Goal: Find specific page/section: Find specific page/section

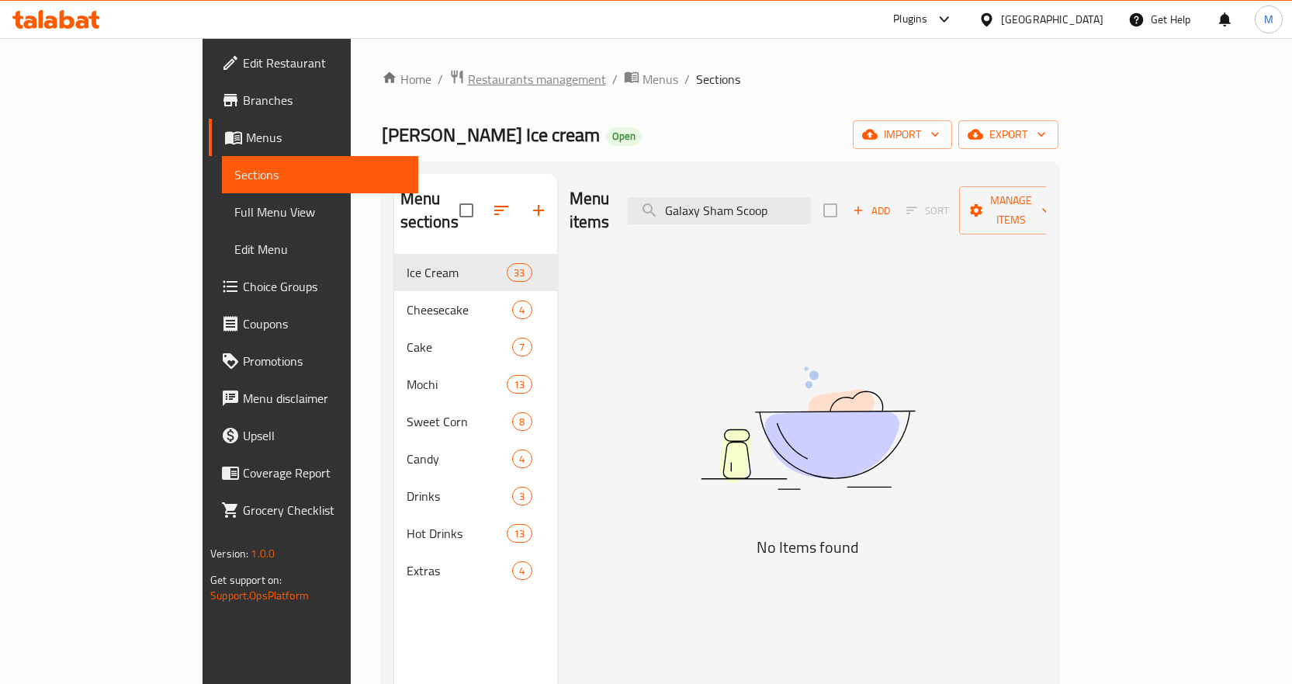
click at [468, 87] on span "Restaurants management" at bounding box center [537, 79] width 138 height 19
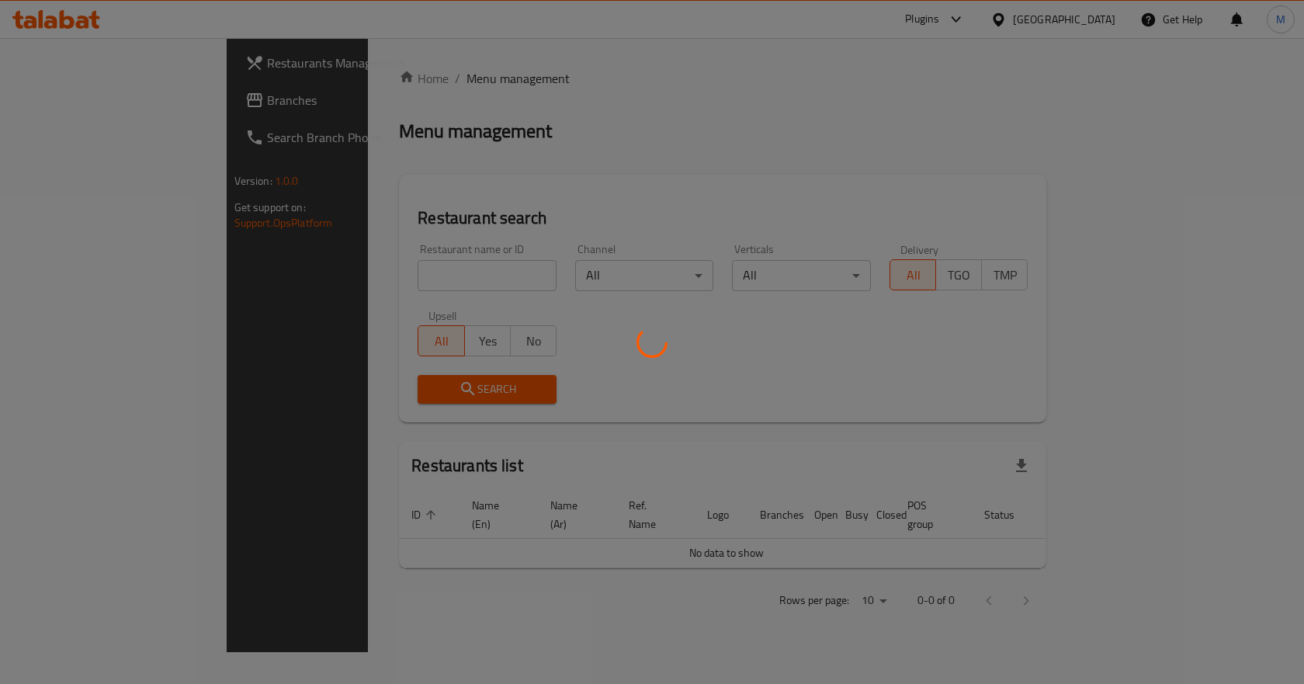
click at [78, 102] on div at bounding box center [652, 342] width 1304 height 684
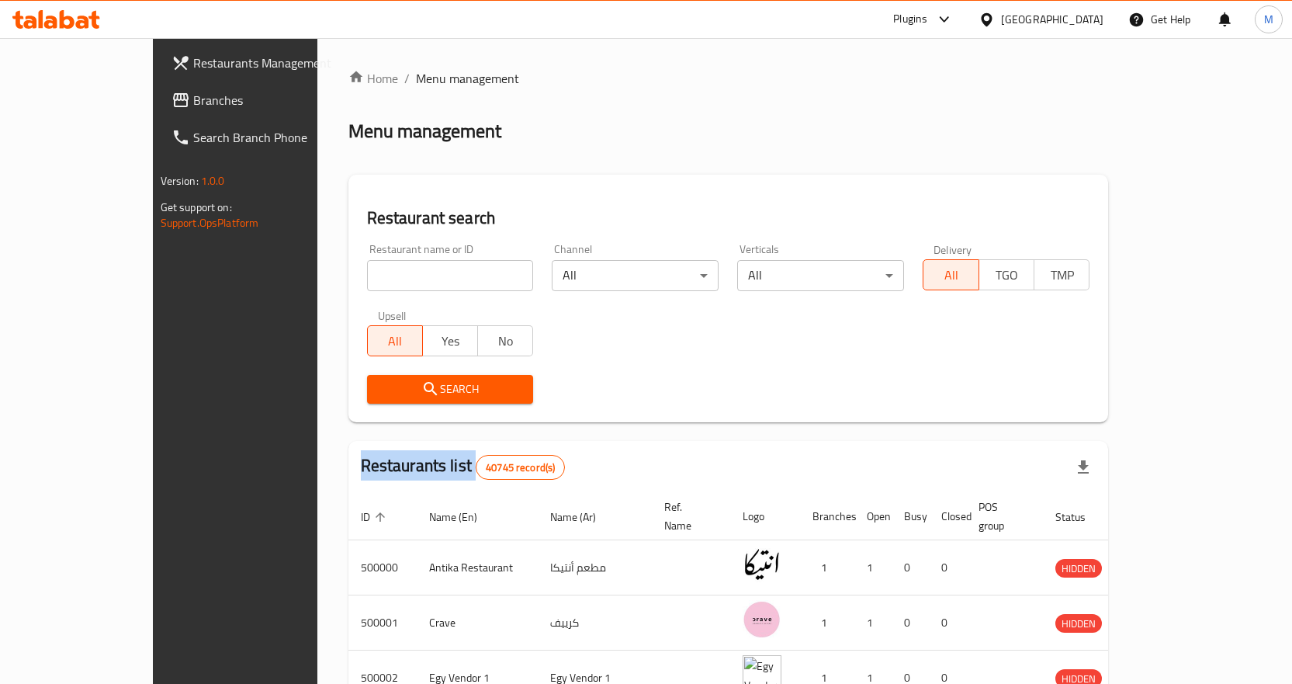
click at [153, 102] on div "Restaurants Management Branches Search Branch Phone Version: 1.0.0 Get support …" at bounding box center [646, 581] width 987 height 1086
click at [193, 102] on span "Branches" at bounding box center [274, 100] width 163 height 19
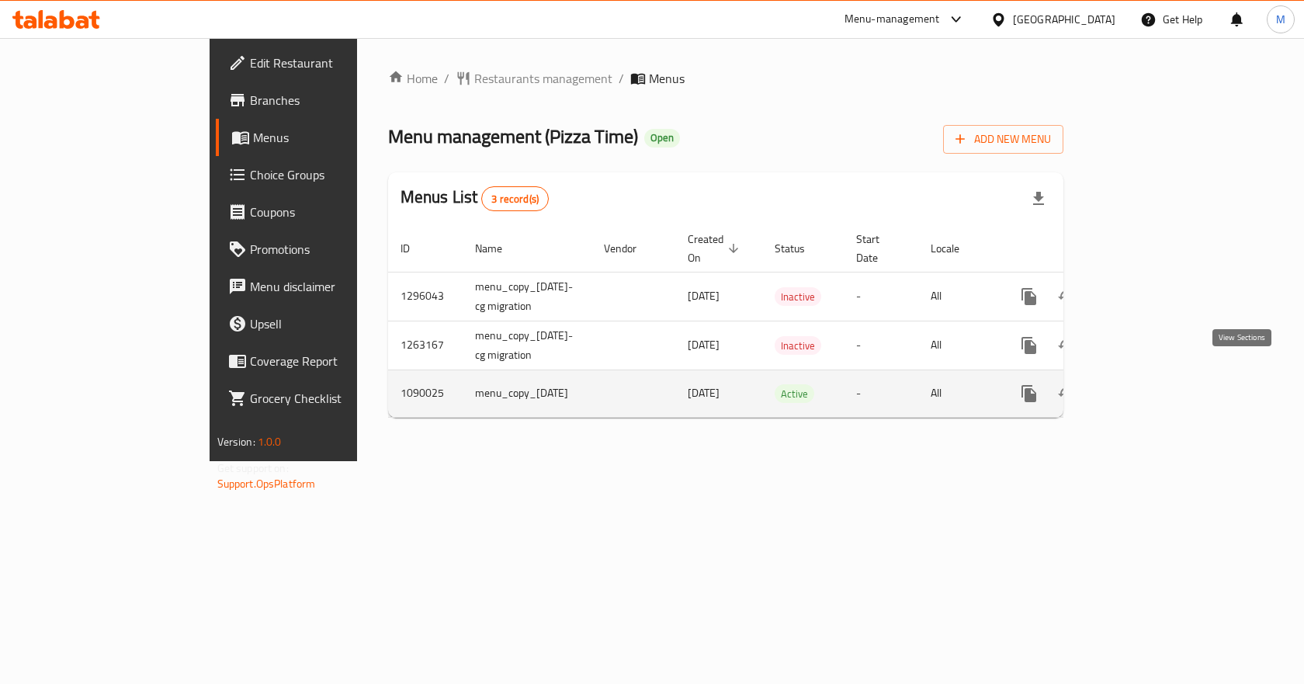
click at [1150, 384] on icon "enhanced table" at bounding box center [1140, 393] width 19 height 19
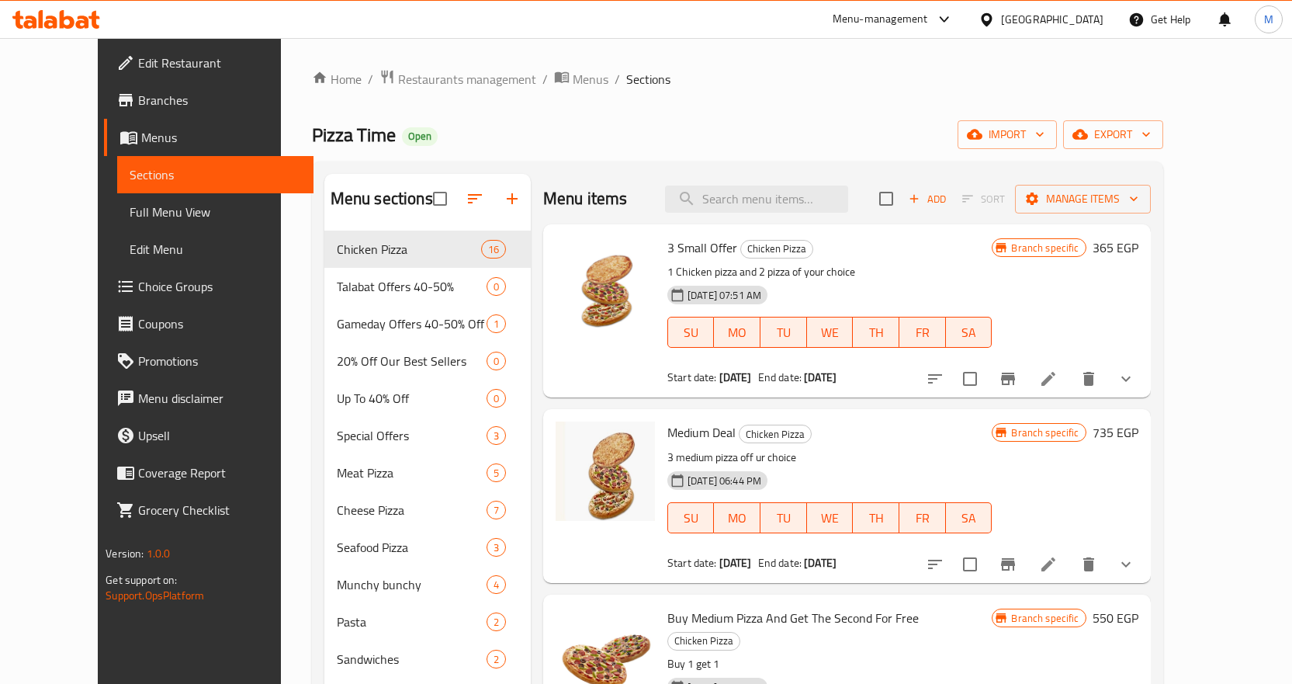
click at [684, 226] on div "3 Small Offer Chicken Pizza 1 Chicken pizza and 2 pizza of your choice [DATE] 0…" at bounding box center [847, 310] width 608 height 173
click at [695, 237] on span "3 Small Offer" at bounding box center [702, 247] width 70 height 23
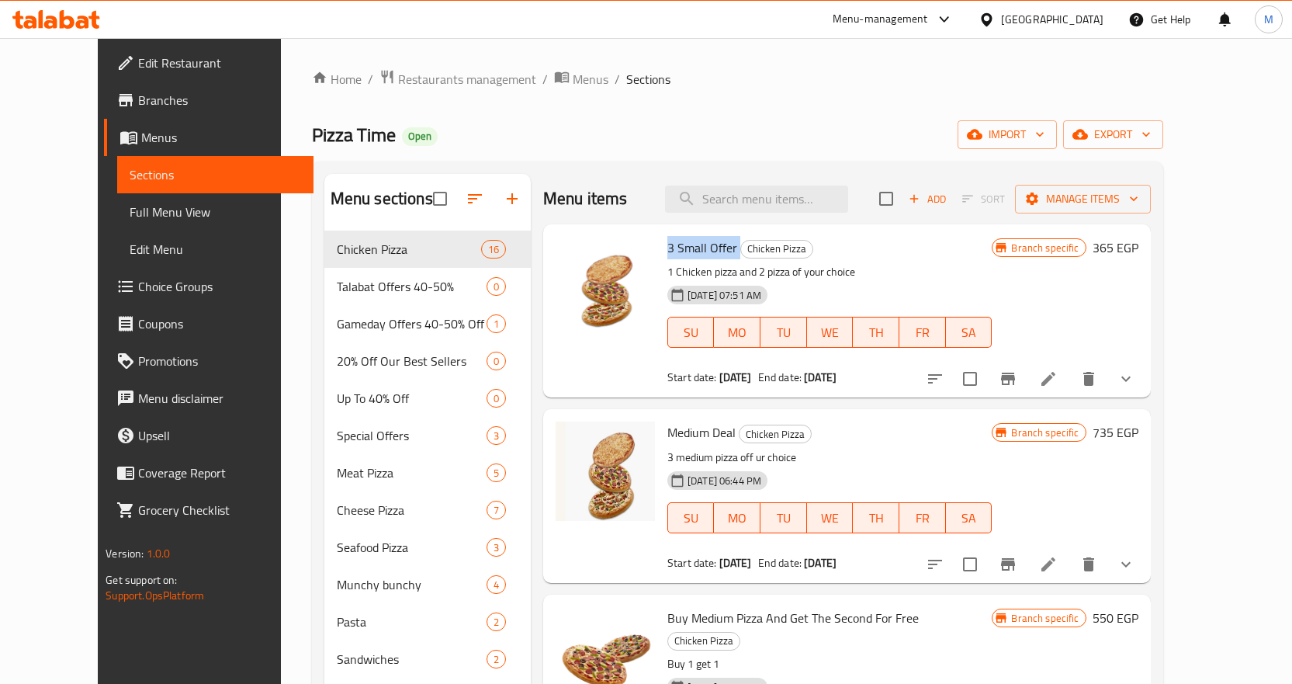
click at [667, 250] on span "3 Small Offer" at bounding box center [702, 247] width 70 height 23
drag, startPoint x: 642, startPoint y: 243, endPoint x: 713, endPoint y: 245, distance: 71.4
click at [713, 245] on div "3 Small Offer Chicken Pizza 1 Chicken pizza and 2 pizza of your choice [DATE] 0…" at bounding box center [829, 310] width 337 height 161
click at [667, 424] on span "Medium Deal" at bounding box center [701, 432] width 68 height 23
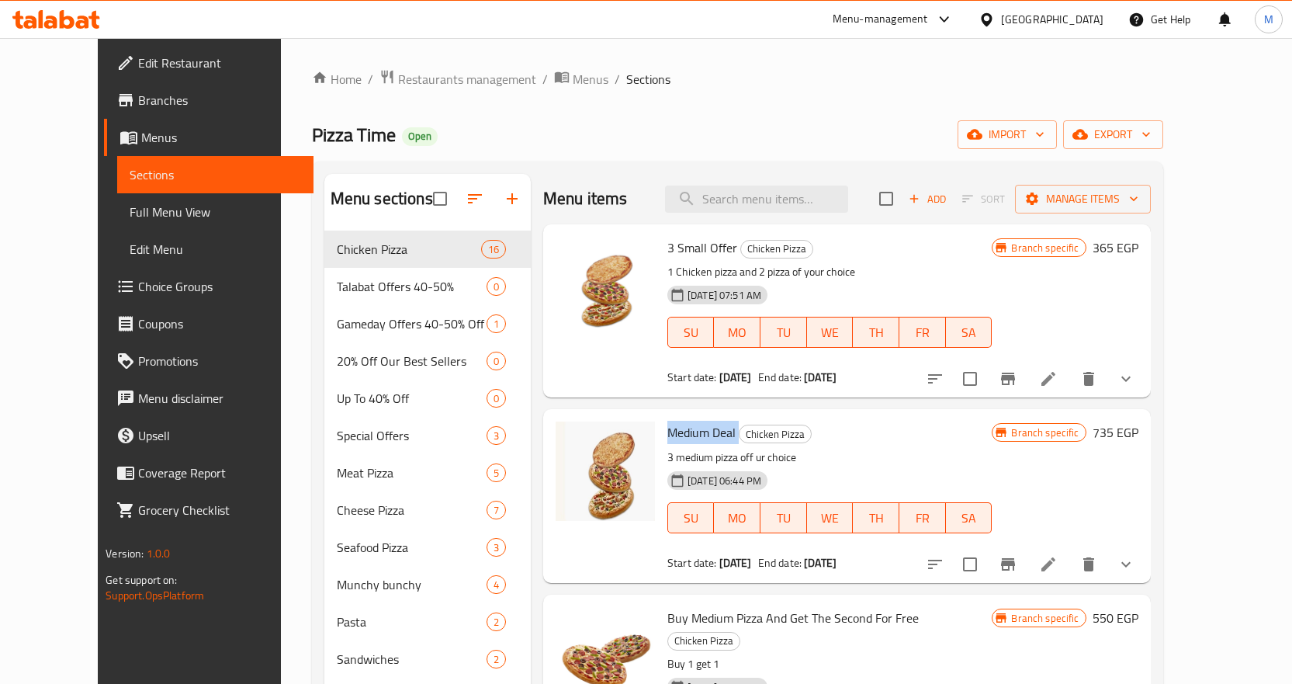
click at [667, 424] on span "Medium Deal" at bounding box center [701, 432] width 68 height 23
copy h6 "Medium Deal"
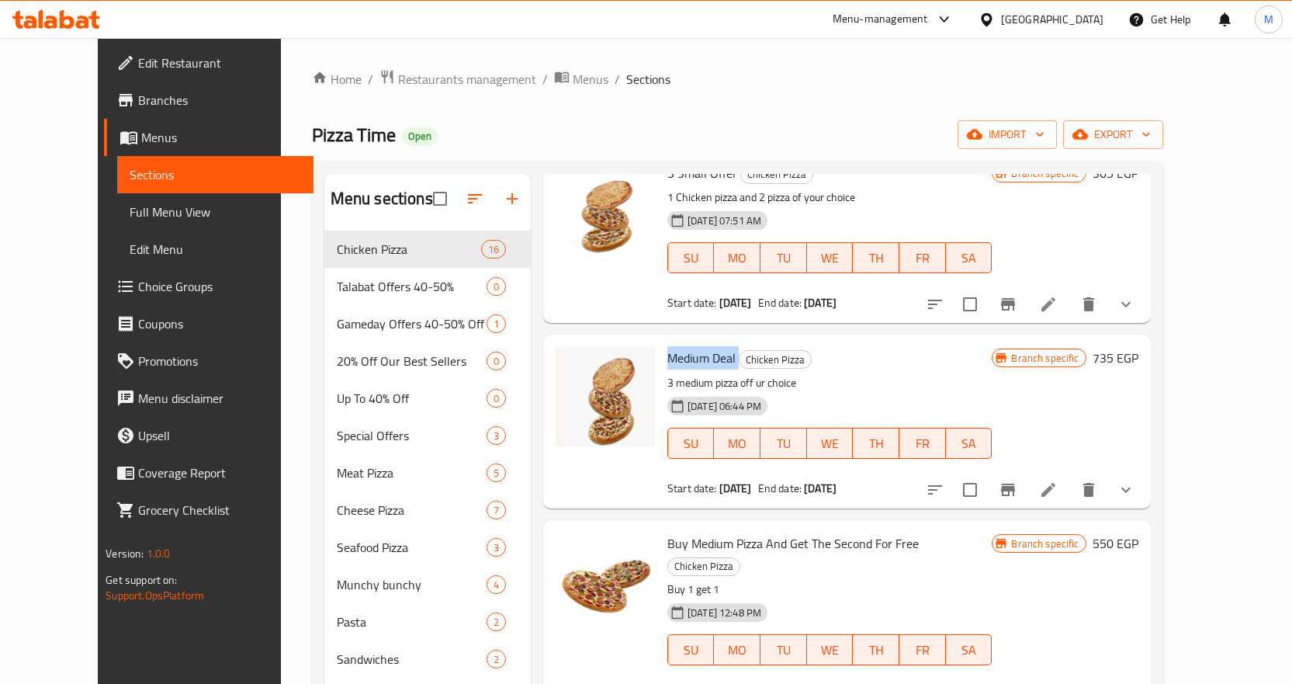
scroll to position [155, 0]
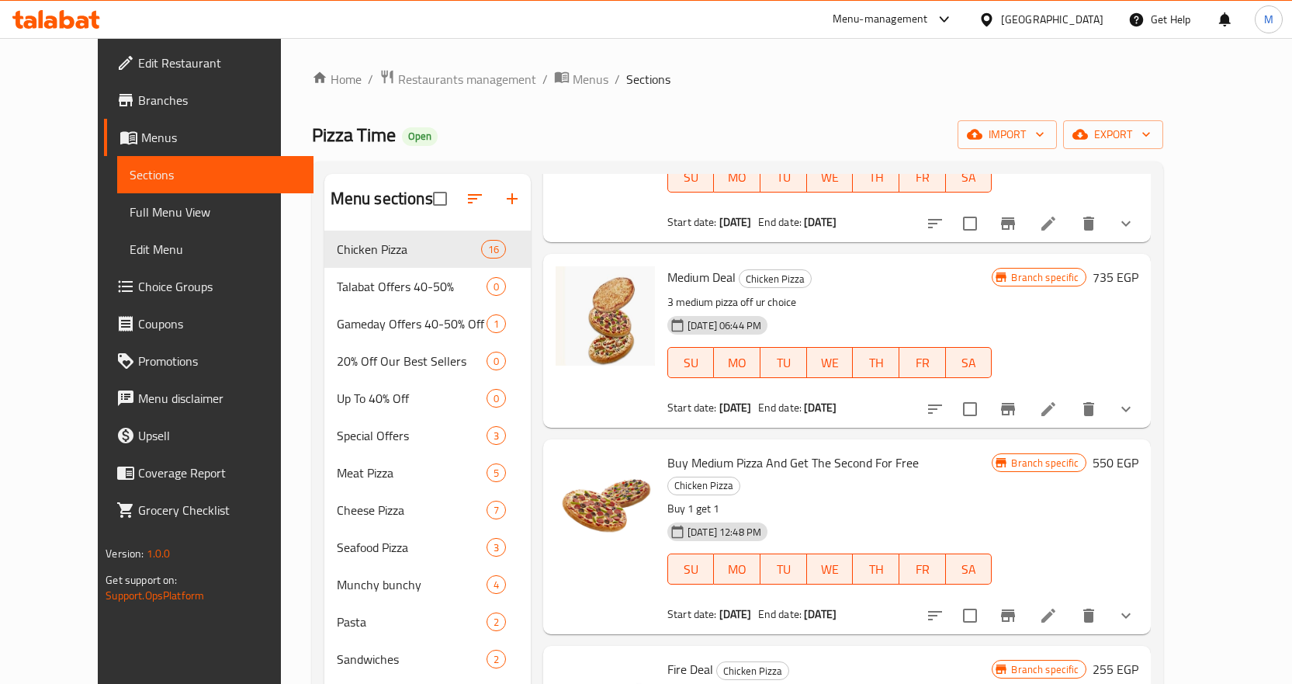
click at [729, 464] on span "Buy Medium Pizza And Get The Second For Free" at bounding box center [792, 462] width 251 height 23
click at [729, 463] on span "Buy Medium Pizza And Get The Second For Free" at bounding box center [792, 462] width 251 height 23
copy h6 "Buy Medium Pizza And Get The Second For Free"
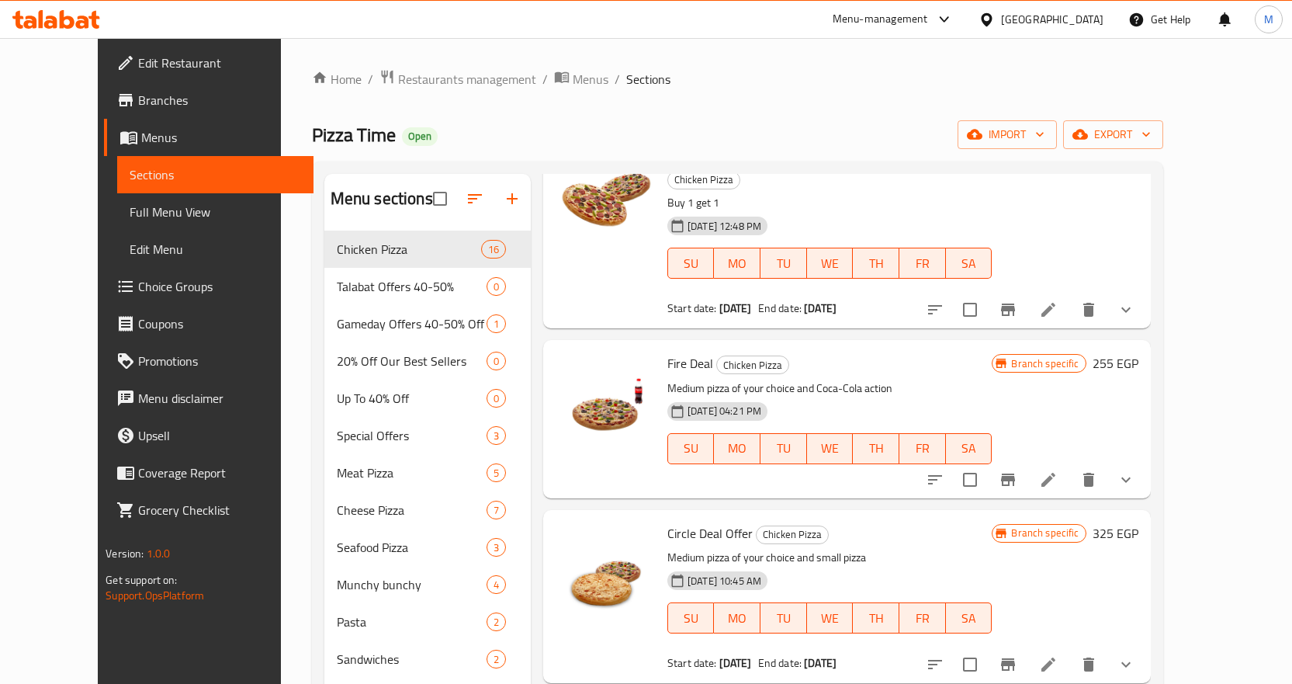
scroll to position [466, 0]
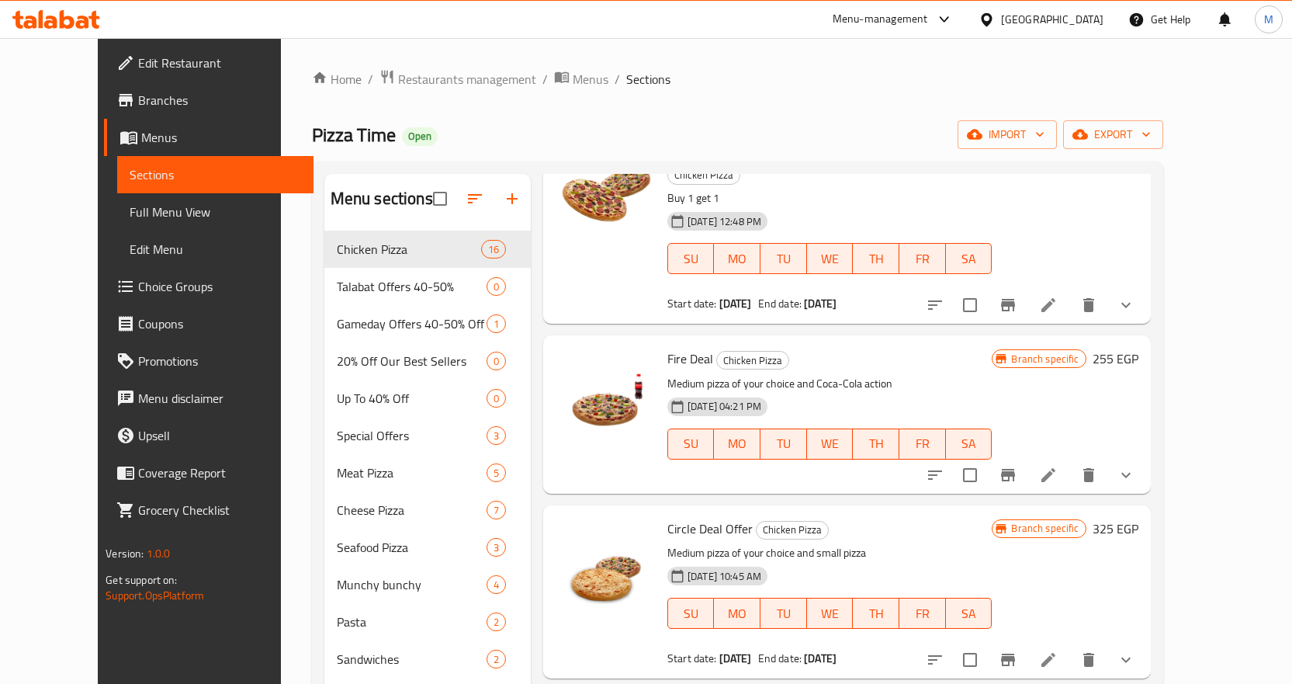
click at [674, 347] on span "Fire Deal" at bounding box center [690, 358] width 46 height 23
copy h6 "Fire Deal"
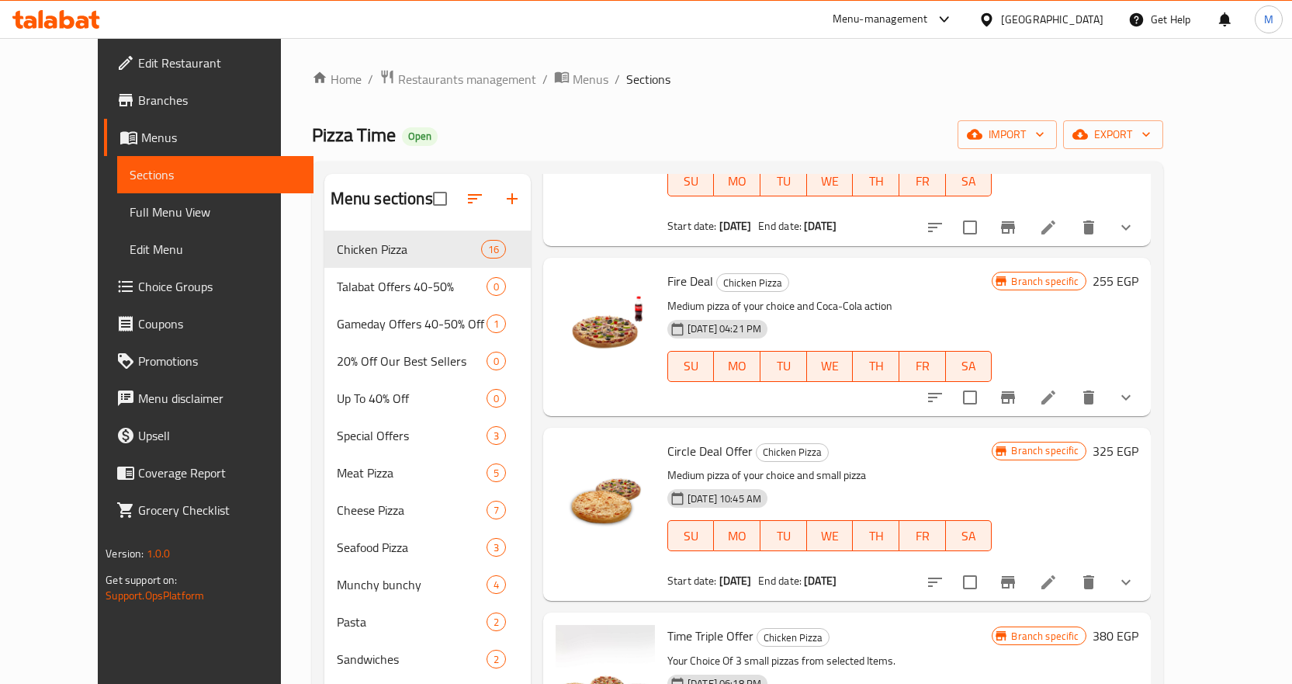
scroll to position [0, 0]
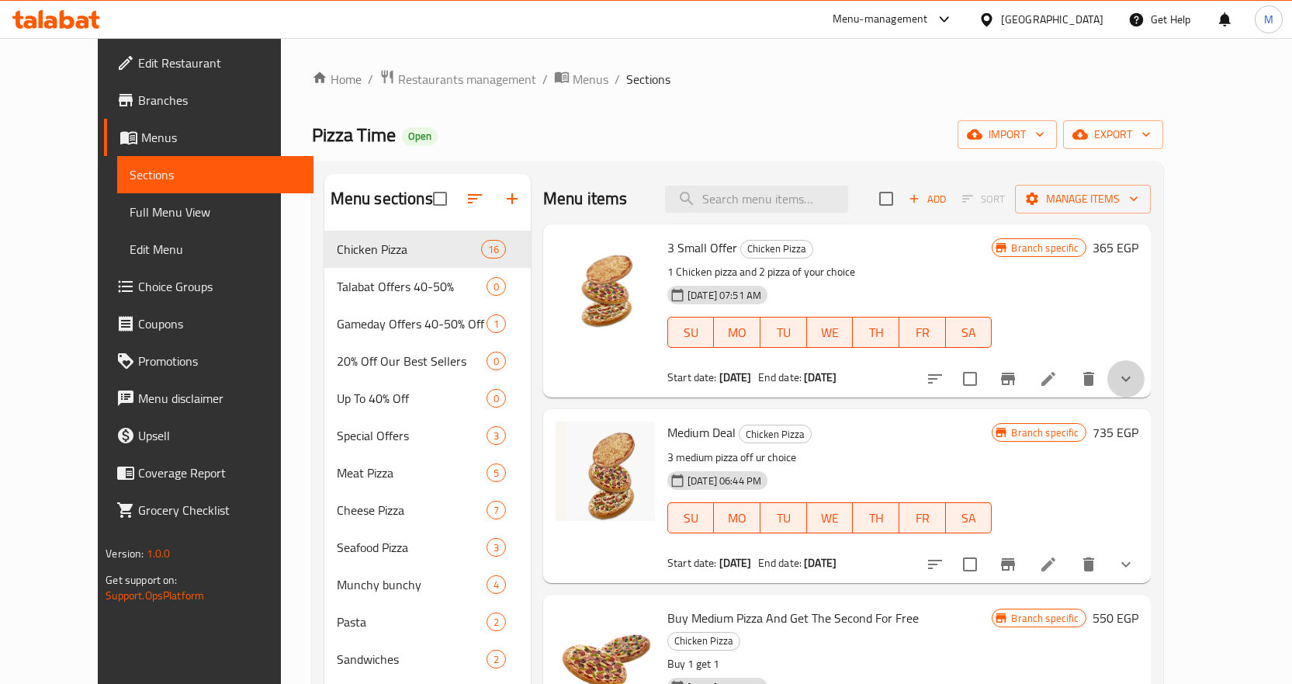
click at [1145, 370] on button "show more" at bounding box center [1125, 378] width 37 height 37
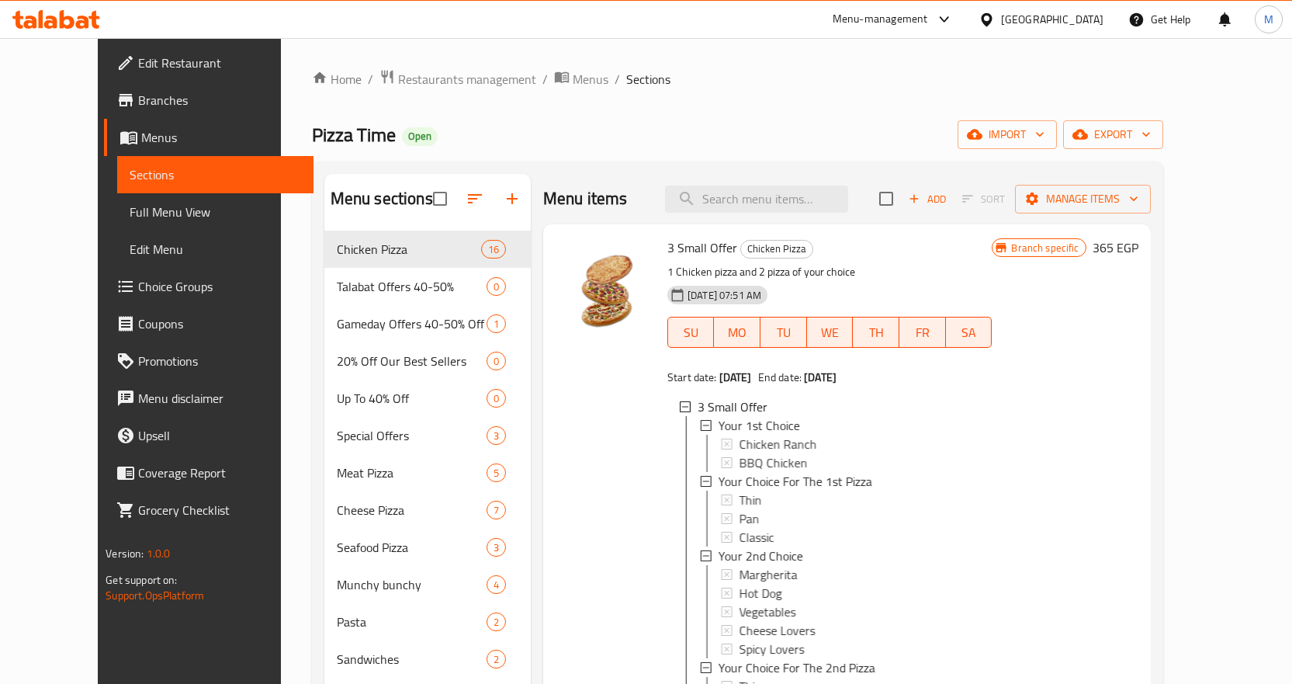
click at [1107, 274] on div "Branch specific 365 EGP" at bounding box center [1065, 599] width 146 height 725
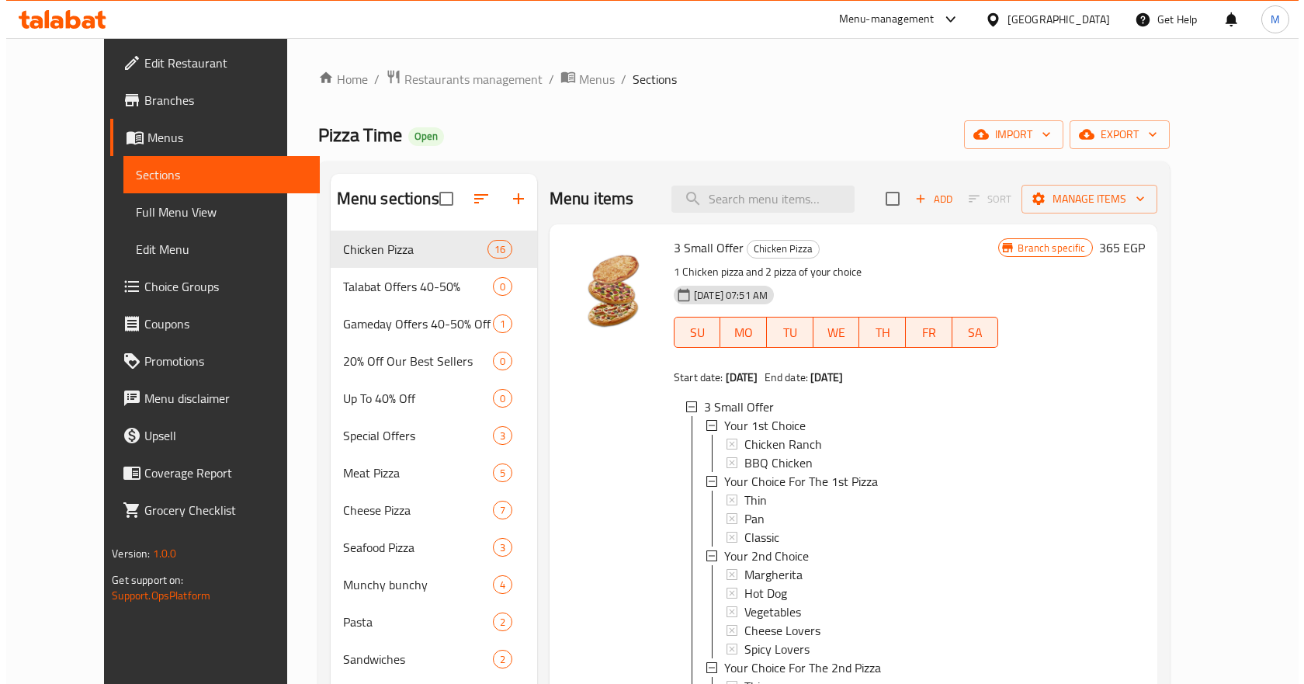
scroll to position [466, 0]
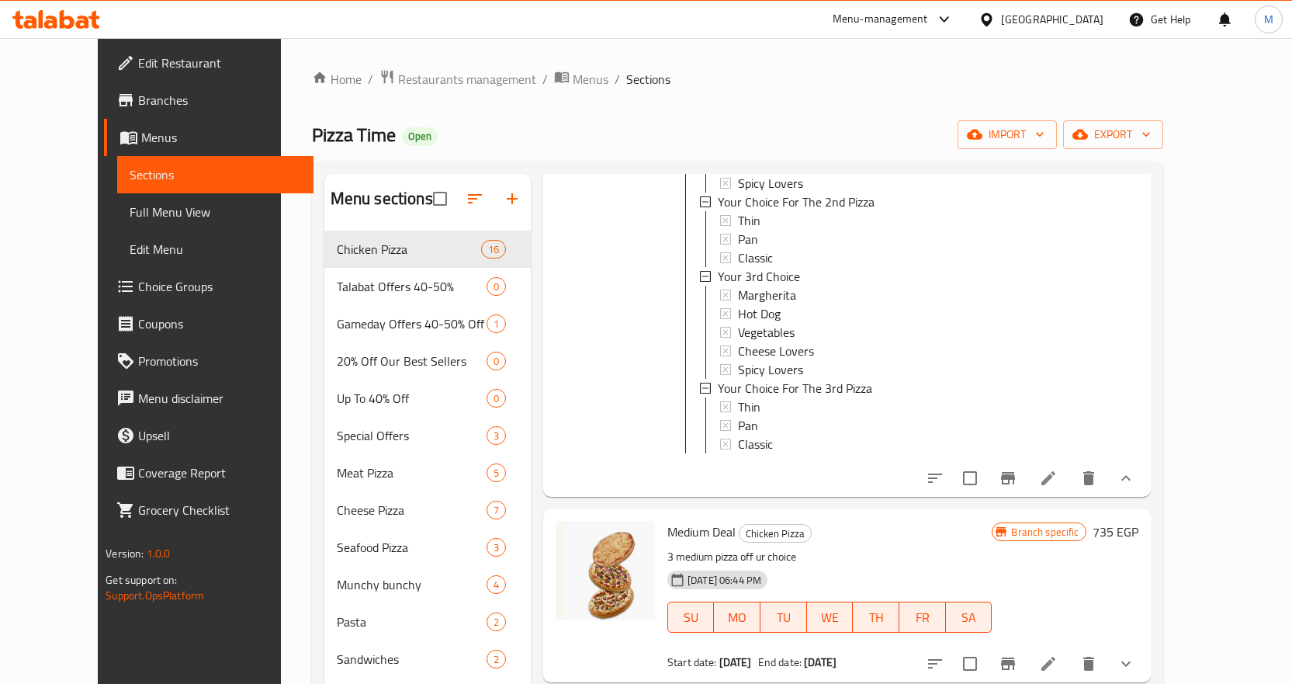
click at [1135, 487] on icon "show more" at bounding box center [1126, 478] width 19 height 19
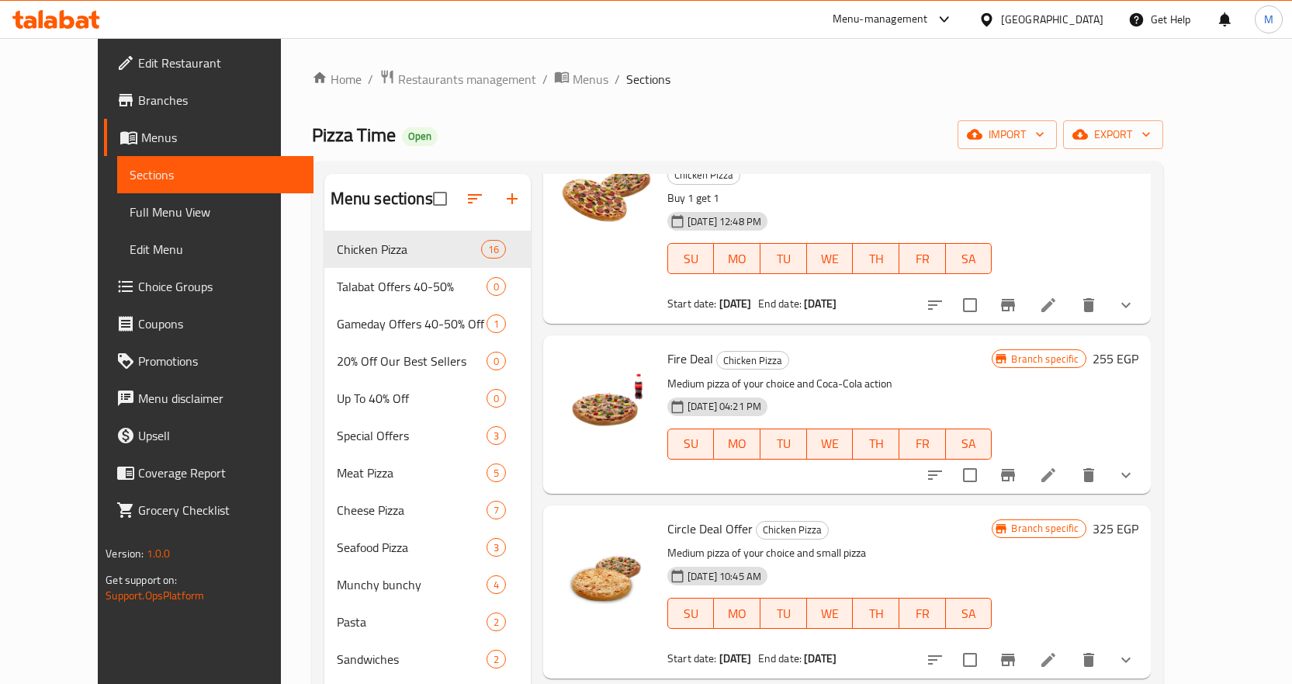
click at [418, 91] on div "Home / Restaurants management / Menus / Sections Pizza Time Open import export …" at bounding box center [737, 569] width 851 height 1000
click at [417, 85] on span "Restaurants management" at bounding box center [467, 79] width 138 height 19
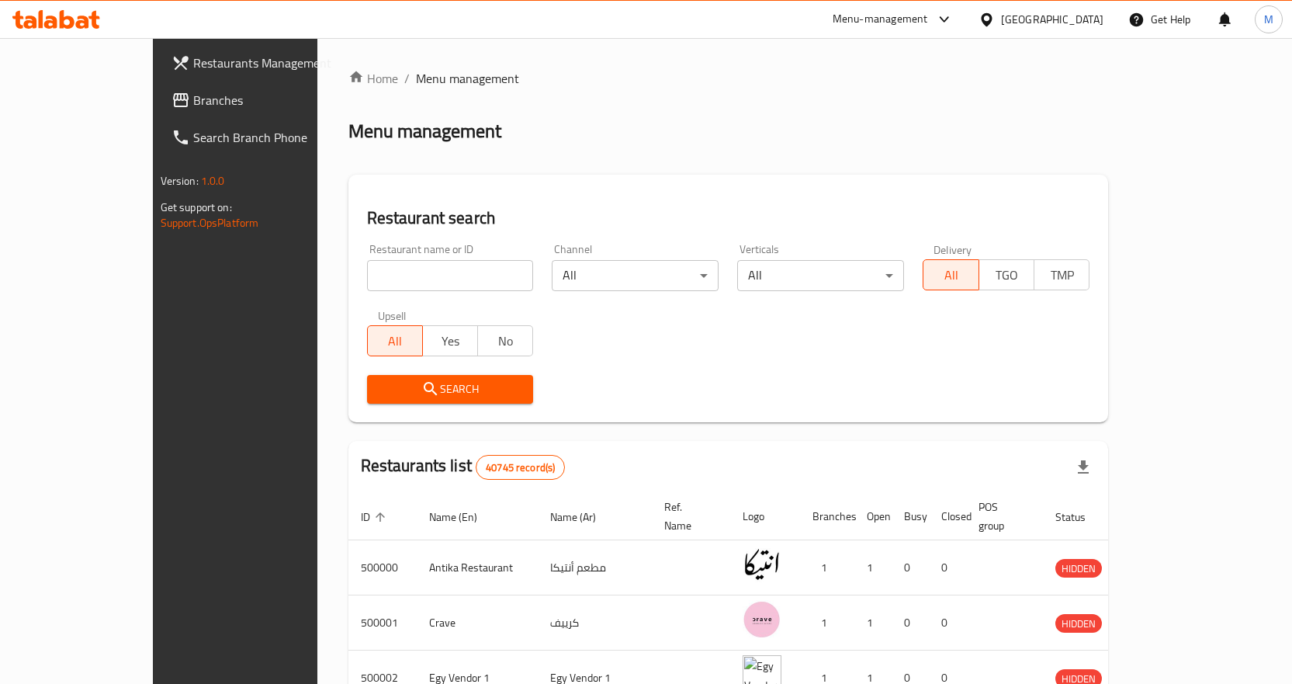
click at [1087, 23] on div "[GEOGRAPHIC_DATA]" at bounding box center [1052, 19] width 102 height 17
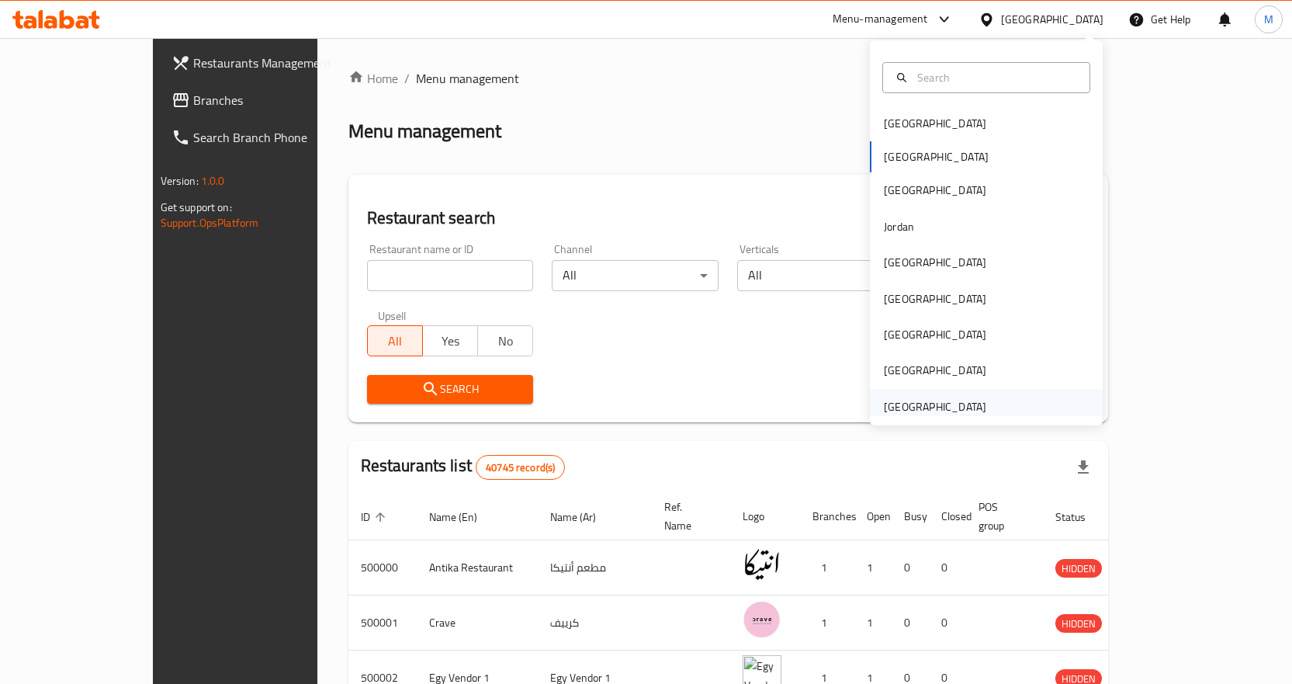
click at [928, 400] on div "[GEOGRAPHIC_DATA]" at bounding box center [935, 406] width 102 height 17
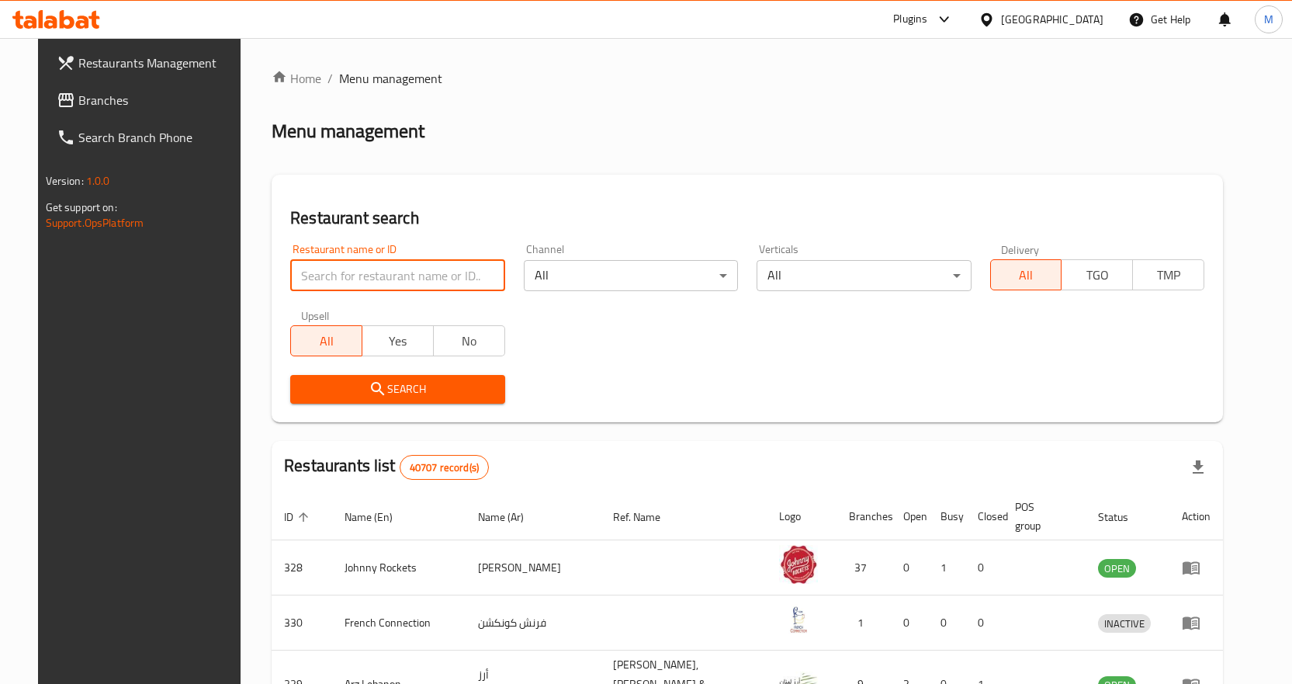
click at [348, 272] on input "search" at bounding box center [397, 275] width 214 height 31
paste input "667137"
type input "667137"
click button "Search" at bounding box center [397, 389] width 214 height 29
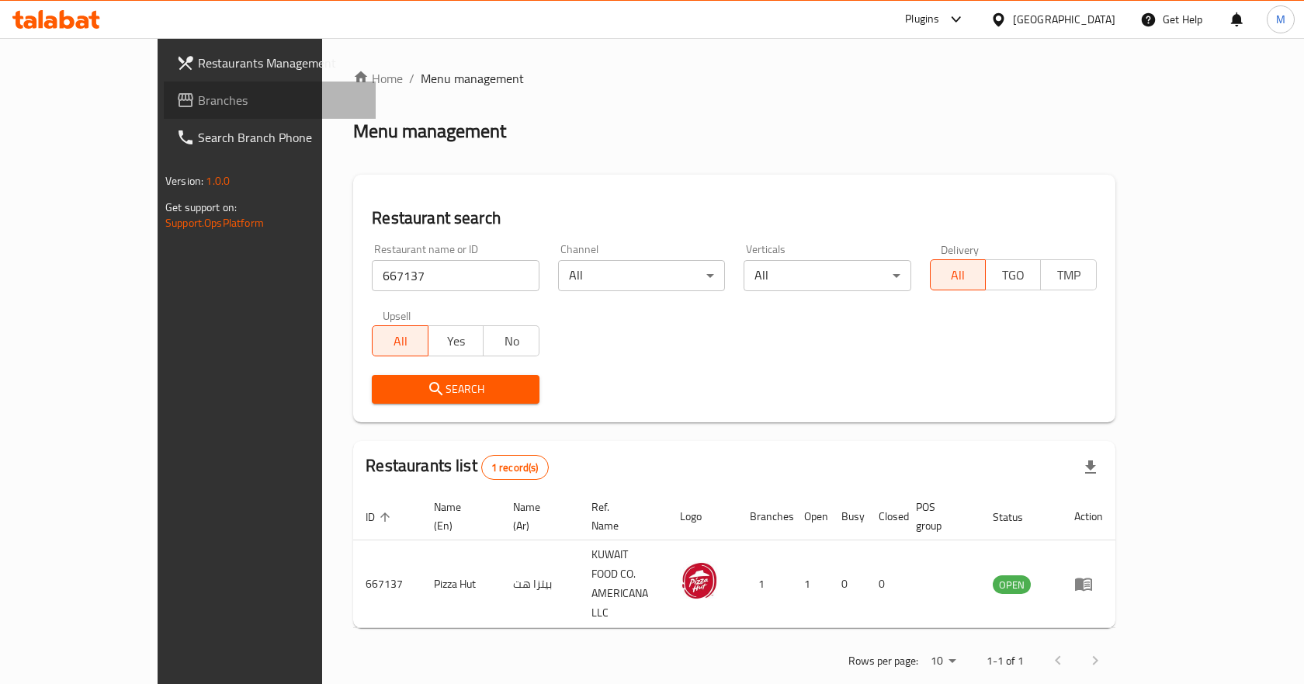
click at [164, 88] on link "Branches" at bounding box center [270, 99] width 212 height 37
